Goal: Check status: Check status

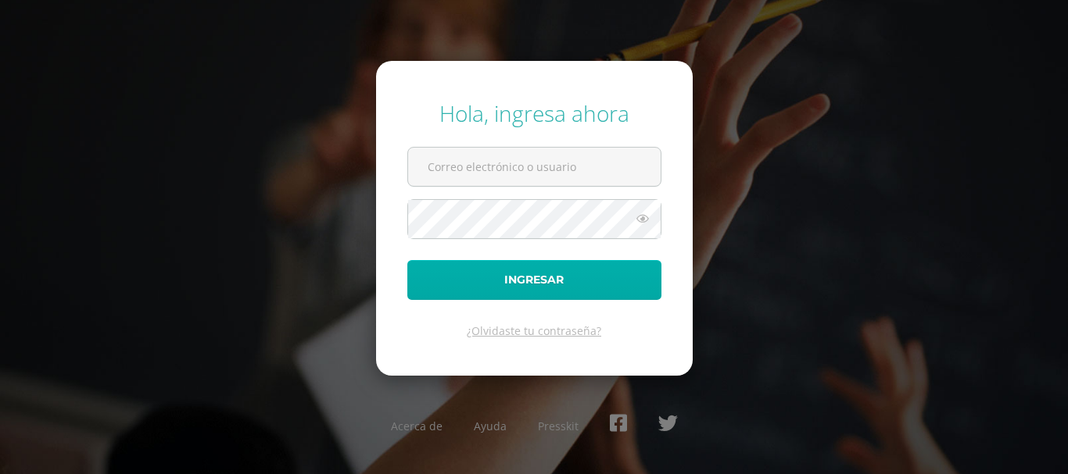
type input "[EMAIL_ADDRESS][DOMAIN_NAME]"
click at [459, 288] on button "Ingresar" at bounding box center [534, 280] width 254 height 40
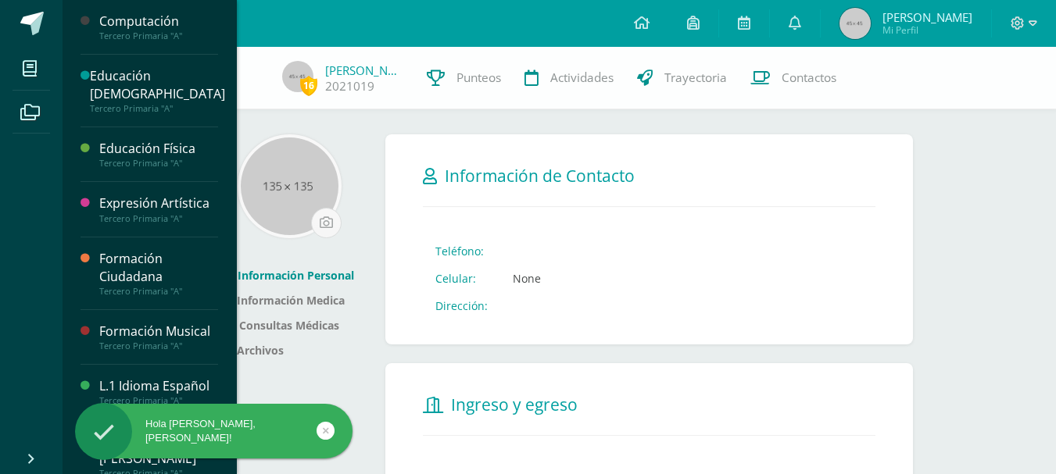
click at [149, 11] on div "Computación Tercero Primaria "A"" at bounding box center [150, 27] width 138 height 55
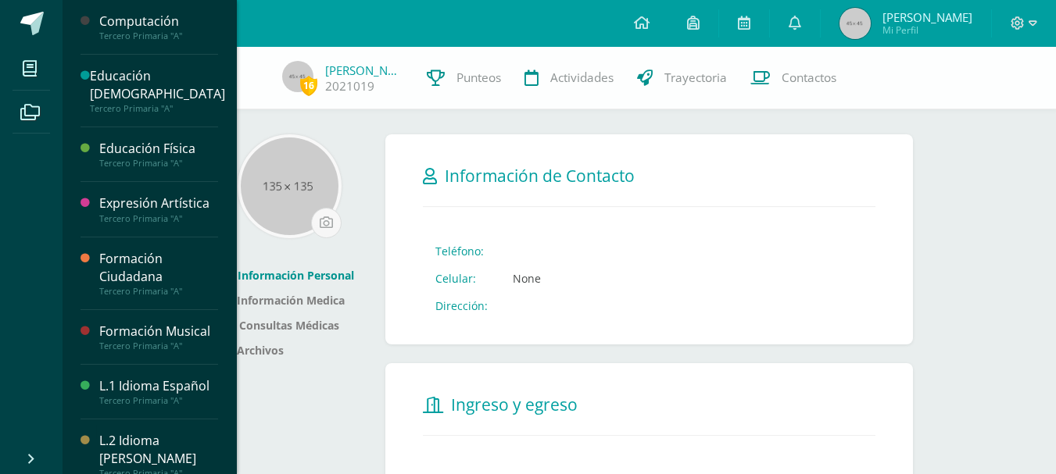
click at [160, 34] on div "Tercero Primaria "A"" at bounding box center [158, 35] width 119 height 11
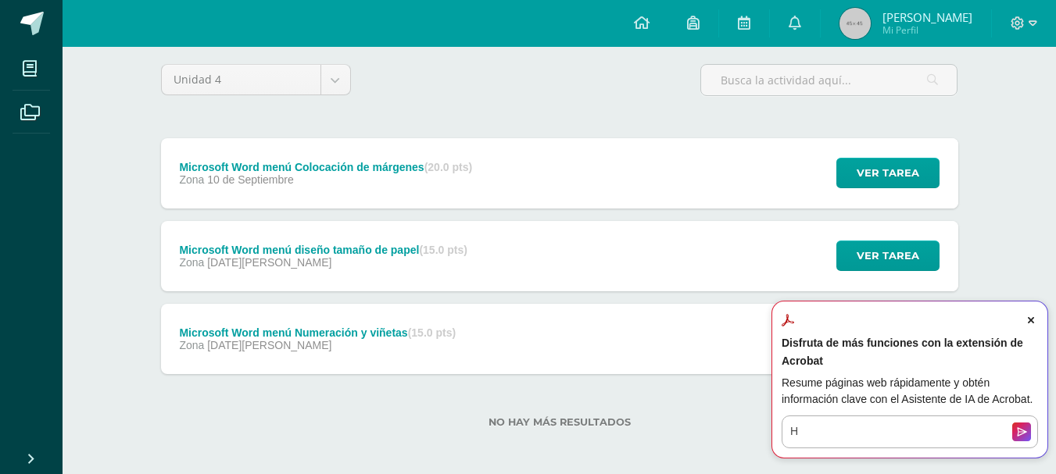
scroll to position [125, 0]
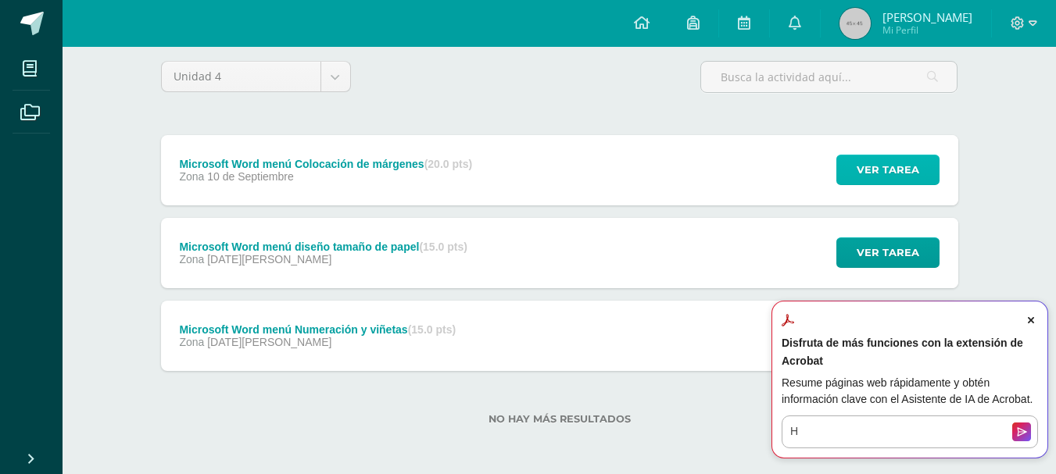
click at [873, 166] on span "Ver tarea" at bounding box center [888, 170] width 63 height 29
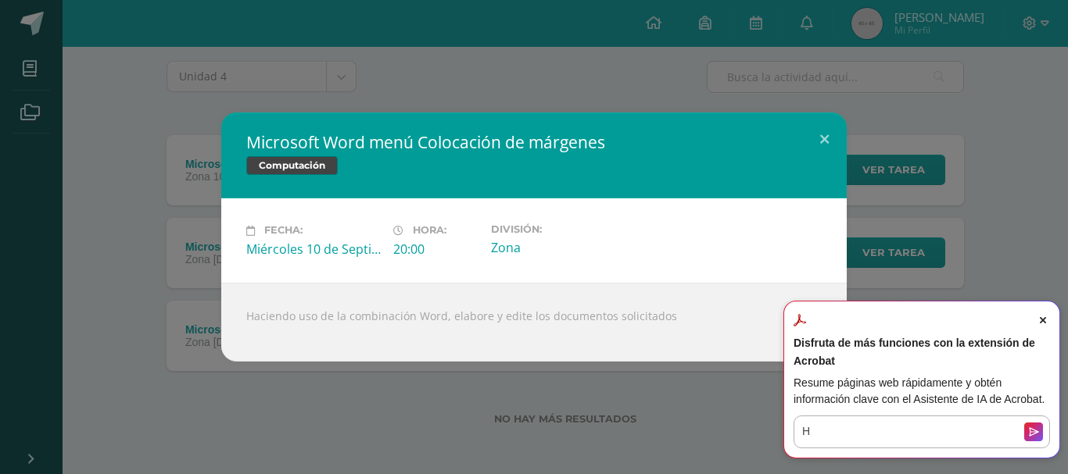
click at [1043, 319] on icon "Close Acrobat AI Assistant Dialog" at bounding box center [1043, 320] width 6 height 6
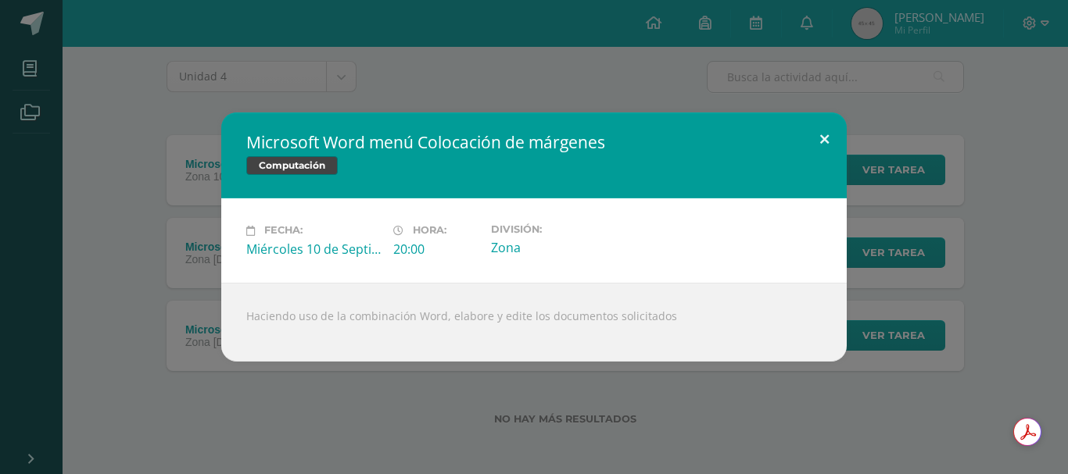
click at [822, 134] on button at bounding box center [824, 139] width 45 height 53
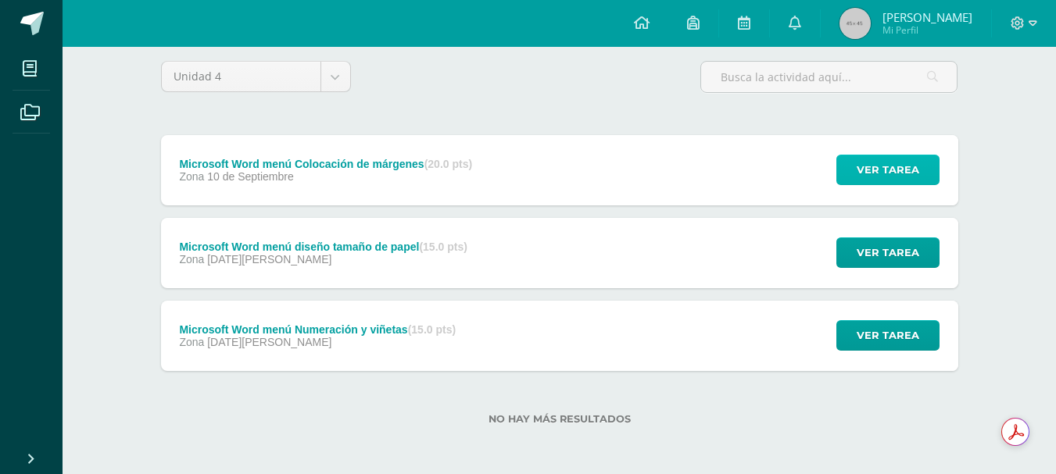
click at [869, 166] on span "Ver tarea" at bounding box center [888, 170] width 63 height 29
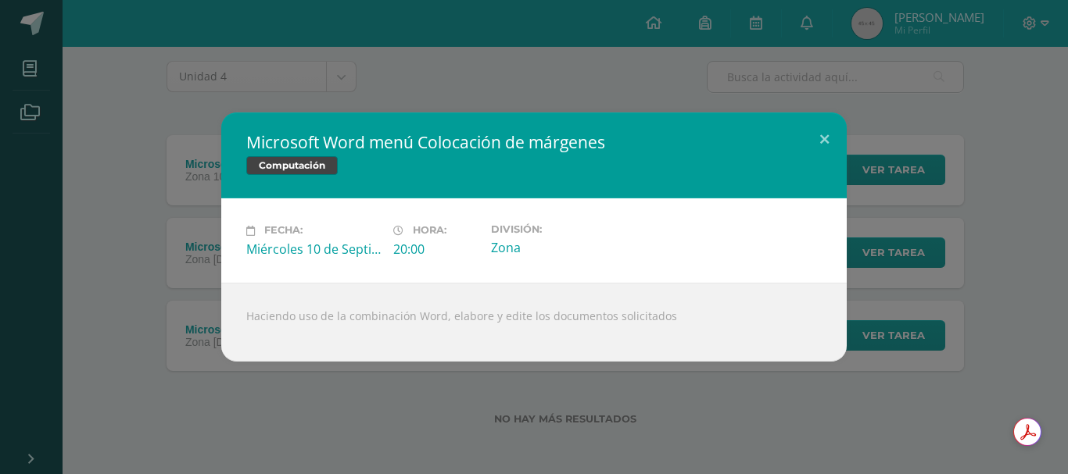
click at [638, 335] on div at bounding box center [533, 330] width 575 height 13
click at [313, 184] on div "Microsoft Word menú Colocación de márgenes Computación" at bounding box center [533, 156] width 625 height 86
click at [303, 163] on span "Computación" at bounding box center [291, 165] width 91 height 19
drag, startPoint x: 714, startPoint y: 415, endPoint x: 738, endPoint y: 236, distance: 180.6
click at [763, 310] on div "Microsoft Word menú Colocación de márgenes Computación Fecha: Miércoles 10 de S…" at bounding box center [534, 237] width 1068 height 474
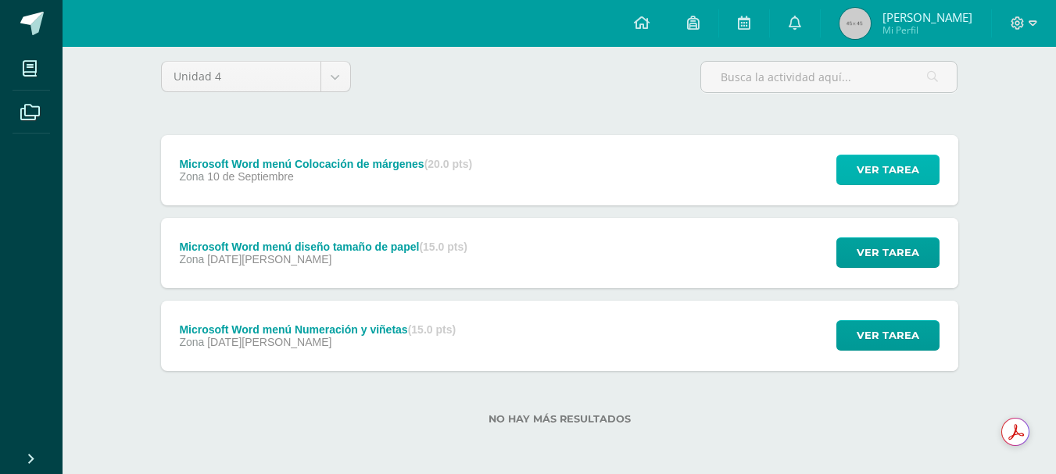
click at [872, 176] on span "Ver tarea" at bounding box center [888, 170] width 63 height 29
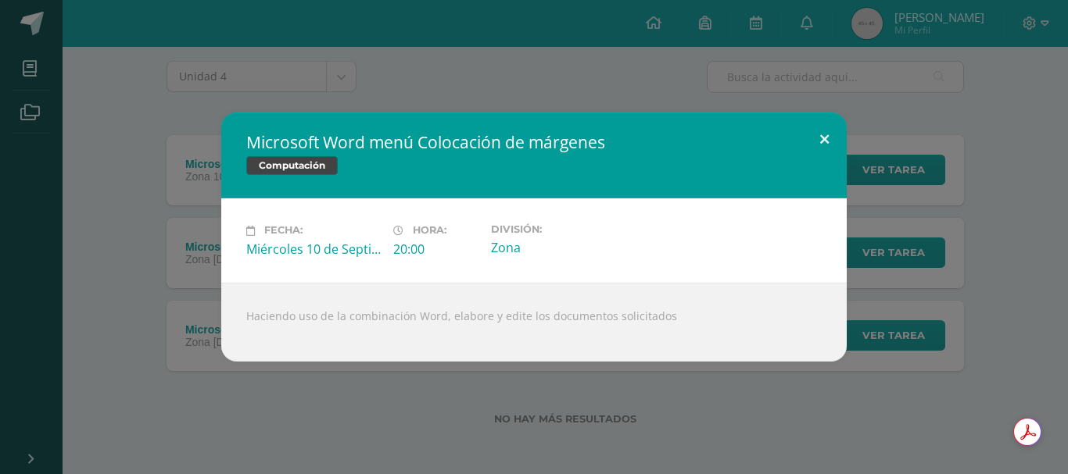
click at [824, 135] on button at bounding box center [824, 139] width 45 height 53
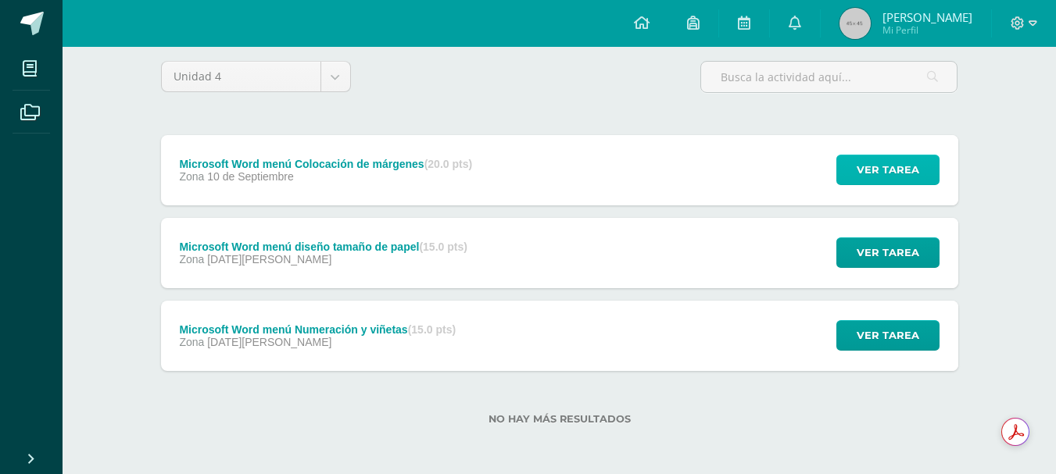
click at [868, 171] on span "Ver tarea" at bounding box center [888, 170] width 63 height 29
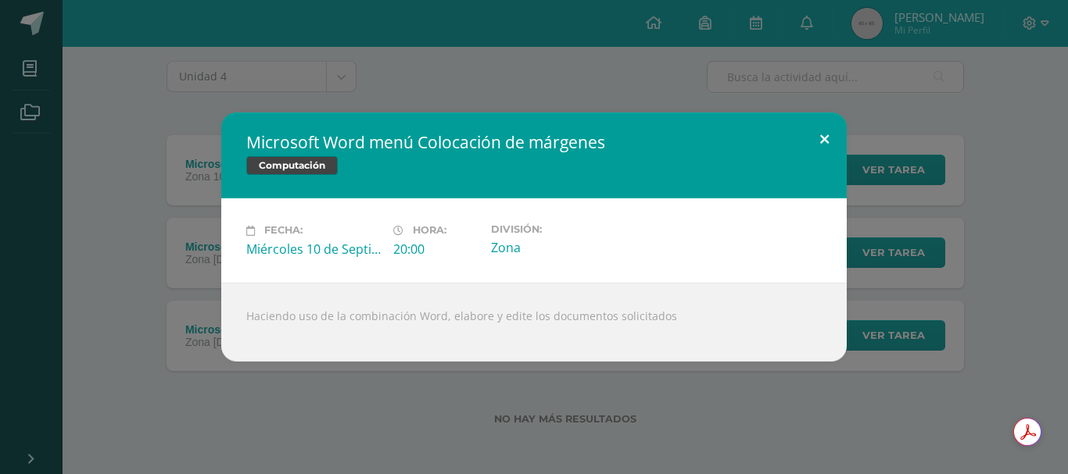
click at [820, 135] on button at bounding box center [824, 139] width 45 height 53
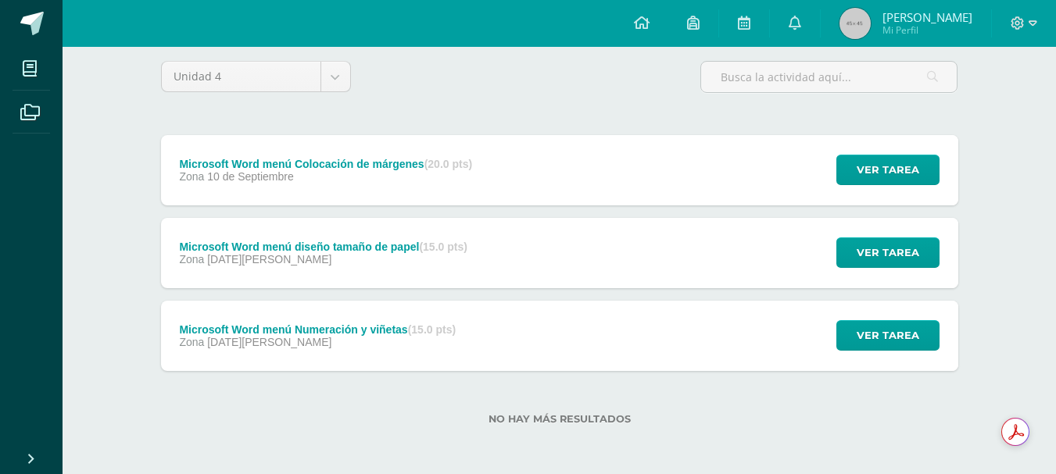
click at [873, 274] on div "Ver tarea" at bounding box center [885, 253] width 145 height 70
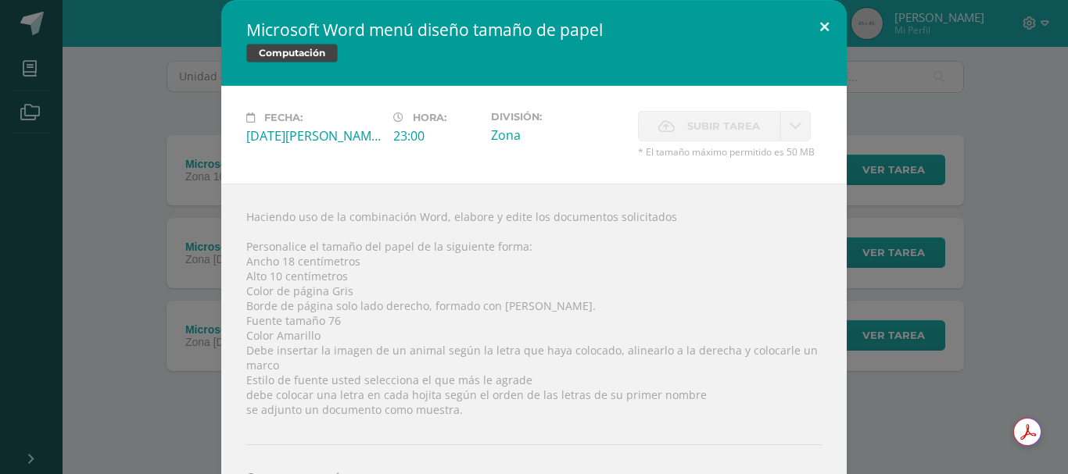
click at [814, 19] on button at bounding box center [824, 26] width 45 height 53
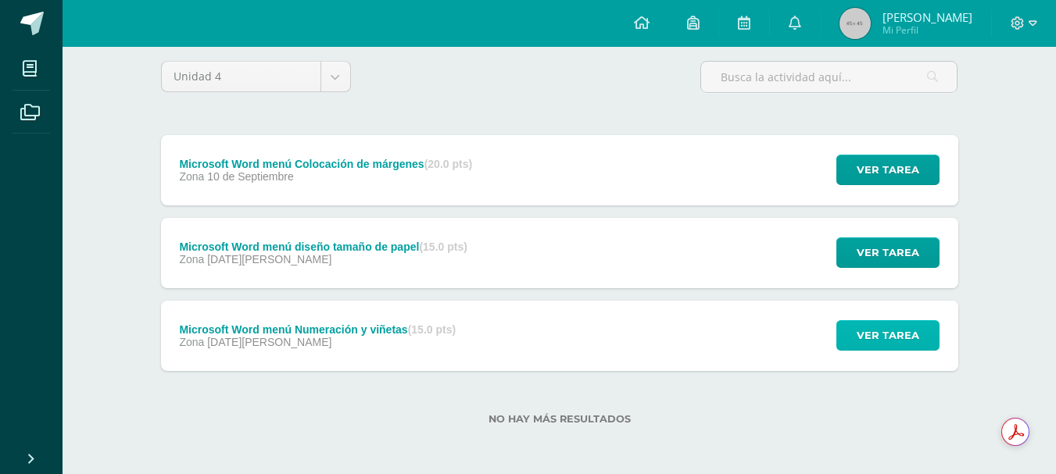
click at [853, 341] on button "Ver tarea" at bounding box center [887, 335] width 103 height 30
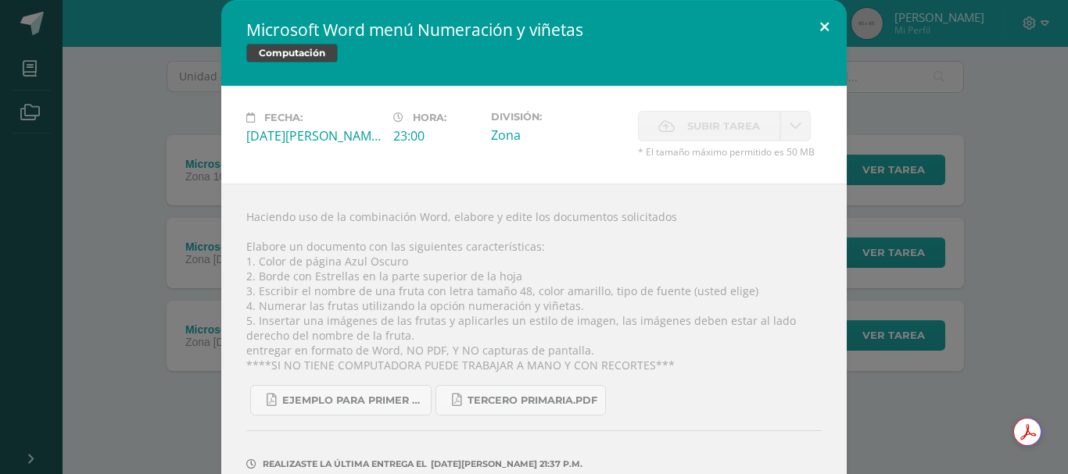
click at [815, 22] on button at bounding box center [824, 26] width 45 height 53
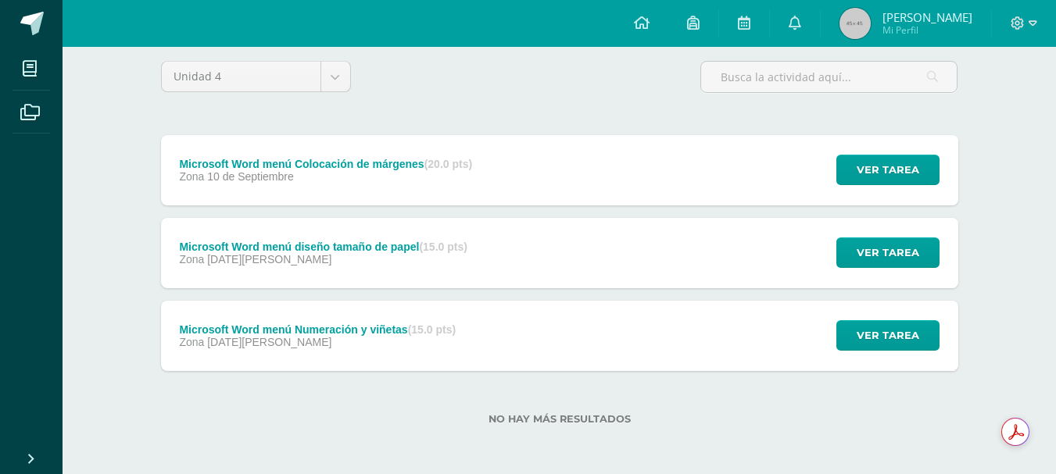
click at [836, 177] on div "Ver tarea" at bounding box center [885, 170] width 145 height 70
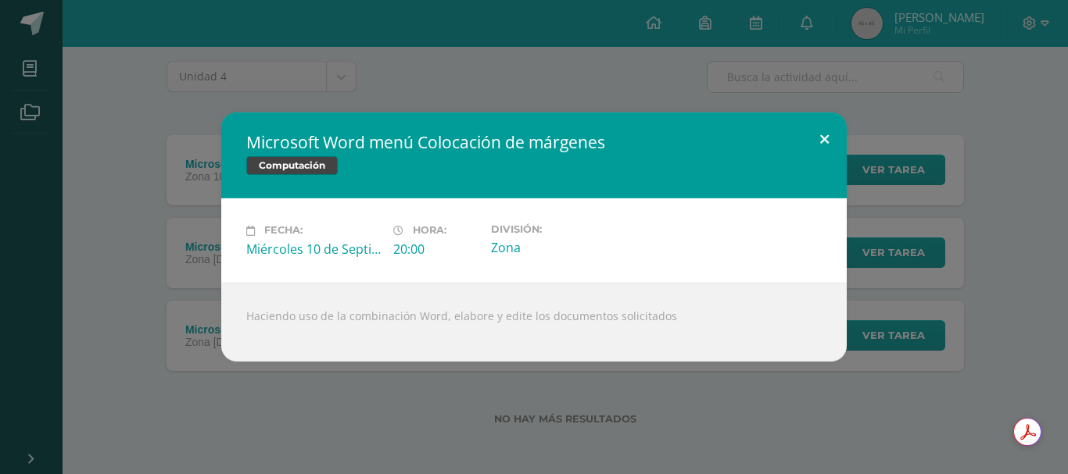
click at [814, 132] on button at bounding box center [824, 139] width 45 height 53
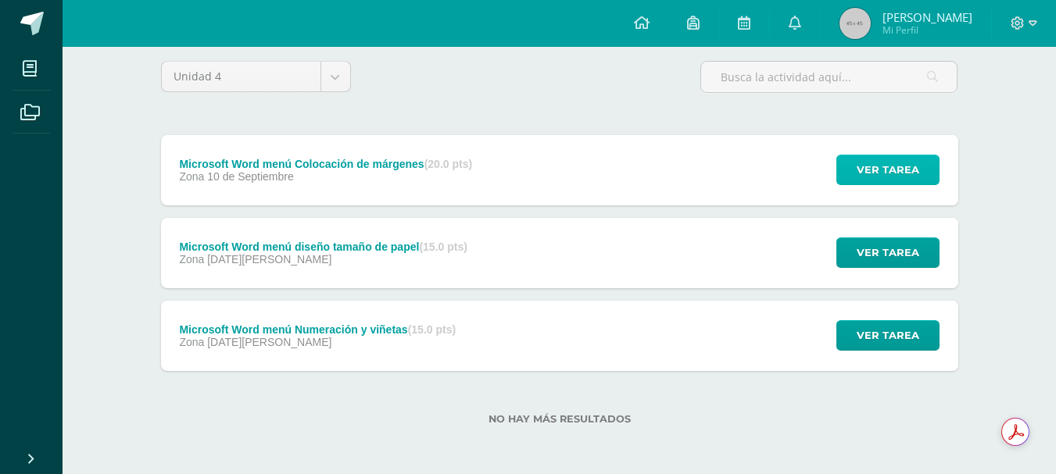
click at [879, 168] on span "Ver tarea" at bounding box center [888, 170] width 63 height 29
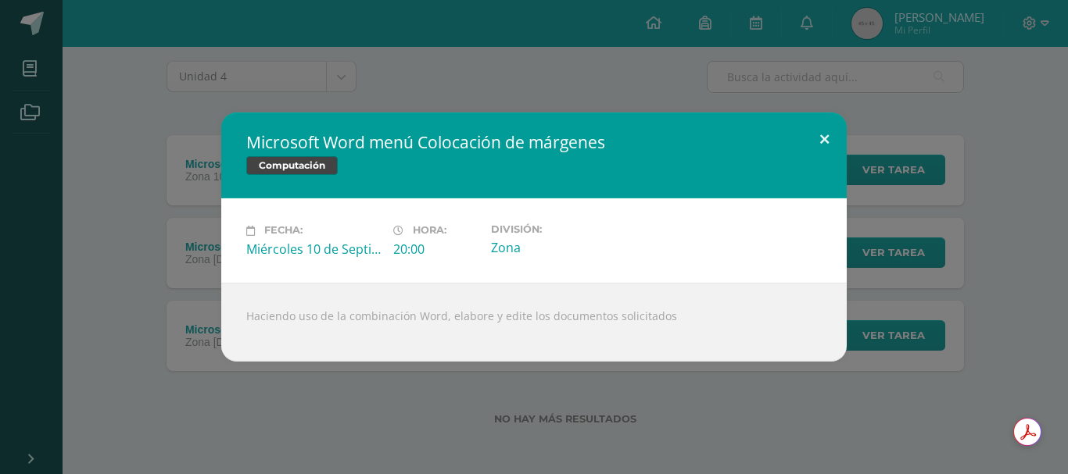
click at [820, 142] on button at bounding box center [824, 139] width 45 height 53
